Goal: Transaction & Acquisition: Obtain resource

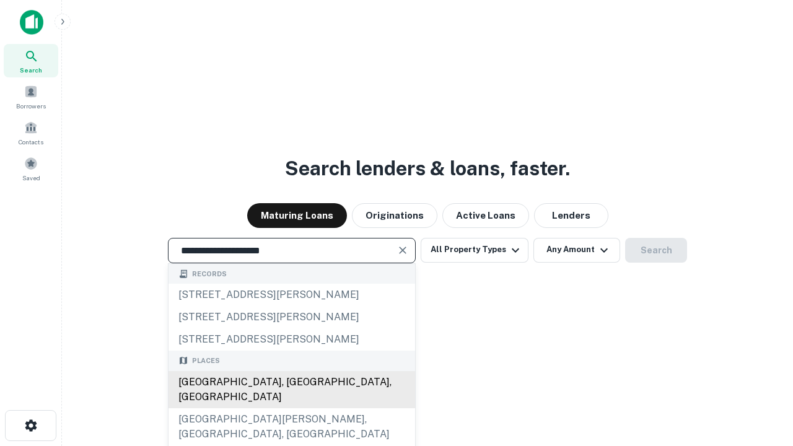
click at [291, 408] on div "[GEOGRAPHIC_DATA], [GEOGRAPHIC_DATA], [GEOGRAPHIC_DATA]" at bounding box center [291, 389] width 246 height 37
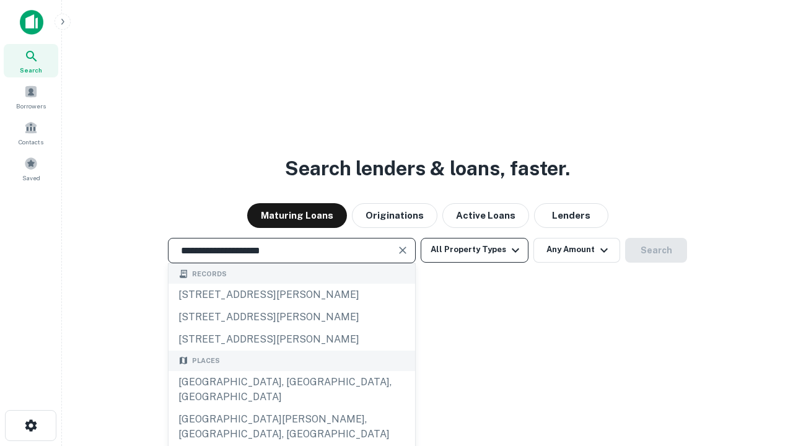
click at [474, 250] on button "All Property Types" at bounding box center [475, 250] width 108 height 25
type input "**********"
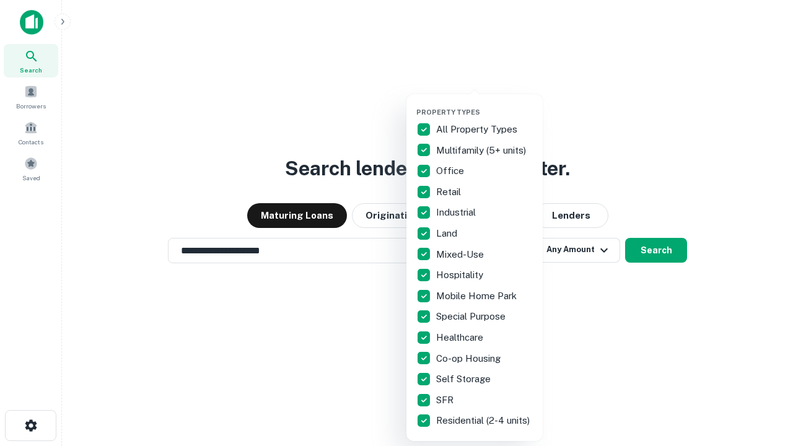
click at [484, 104] on button "button" at bounding box center [484, 104] width 136 height 1
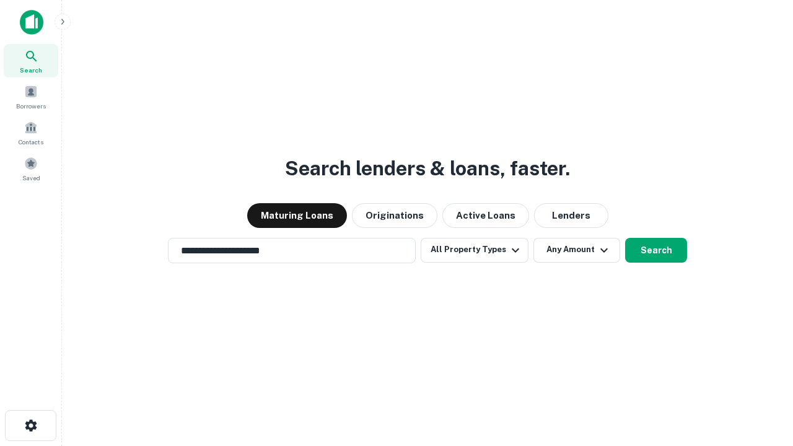
scroll to position [7, 149]
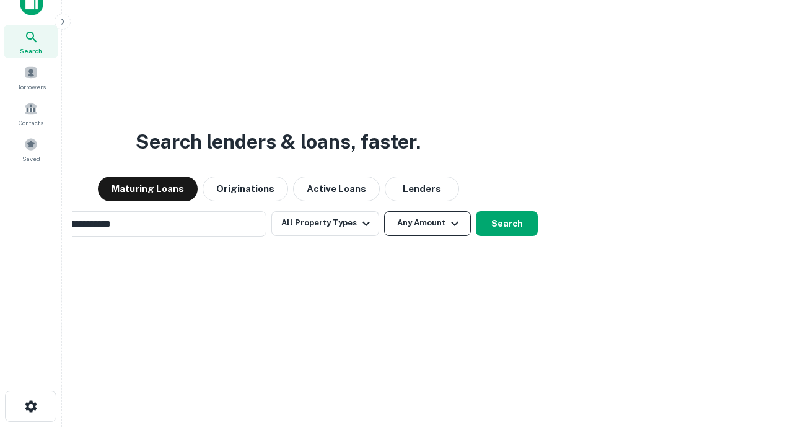
click at [384, 211] on button "Any Amount" at bounding box center [427, 223] width 87 height 25
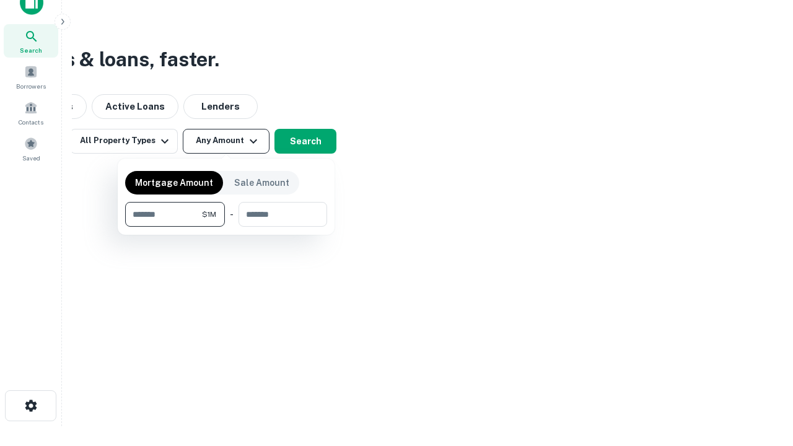
type input "*******"
click at [226, 227] on button "button" at bounding box center [226, 227] width 202 height 1
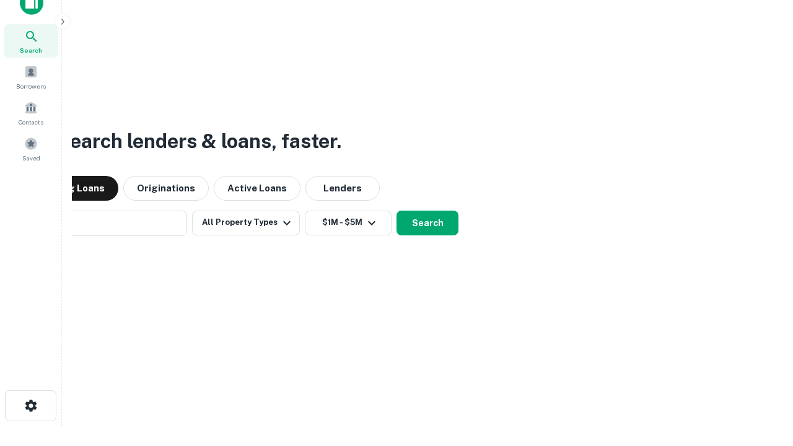
scroll to position [19, 0]
click at [396, 211] on button "Search" at bounding box center [427, 223] width 62 height 25
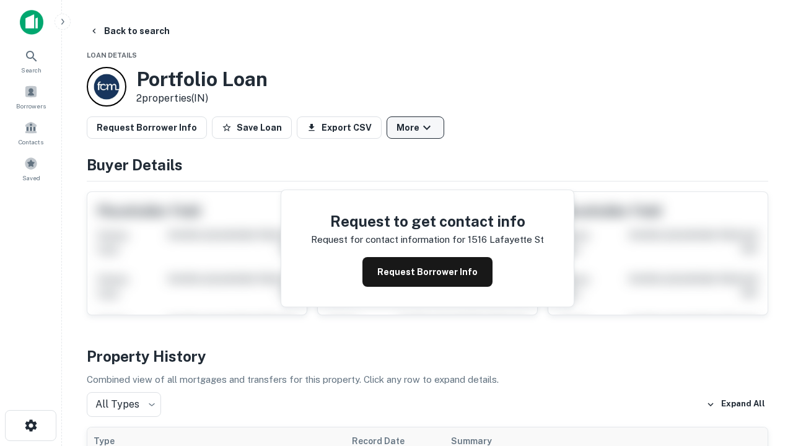
click at [415, 128] on button "More" at bounding box center [415, 127] width 58 height 22
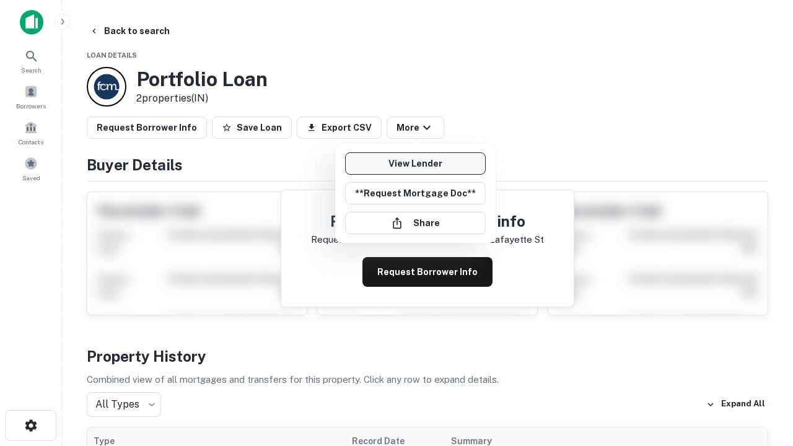
click at [415, 164] on link "View Lender" at bounding box center [415, 163] width 141 height 22
